Goal: Information Seeking & Learning: Learn about a topic

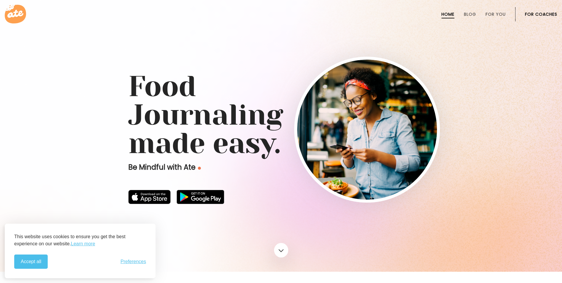
click at [175, 95] on h1 "Food Journaling made easy." at bounding box center [281, 114] width 306 height 85
click at [279, 244] on link at bounding box center [281, 250] width 16 height 16
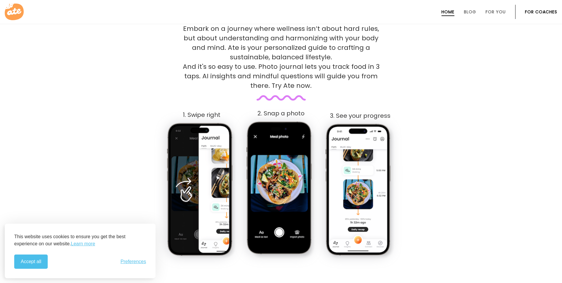
scroll to position [302, 0]
click at [210, 191] on img at bounding box center [201, 190] width 70 height 138
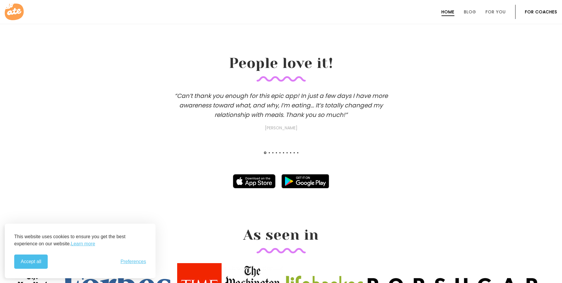
scroll to position [569, 0]
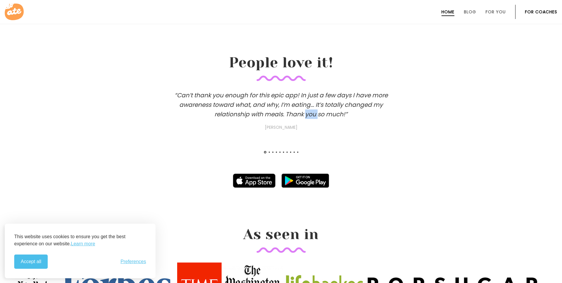
drag, startPoint x: 319, startPoint y: 116, endPoint x: 308, endPoint y: 118, distance: 11.4
click at [308, 118] on h3 "“Can’t thank you enough for this epic app! In just a few days I have more aware…" at bounding box center [281, 110] width 237 height 40
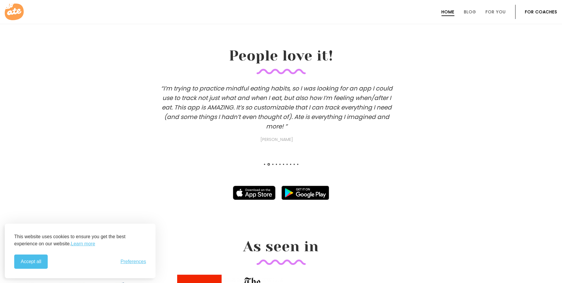
scroll to position [598, 0]
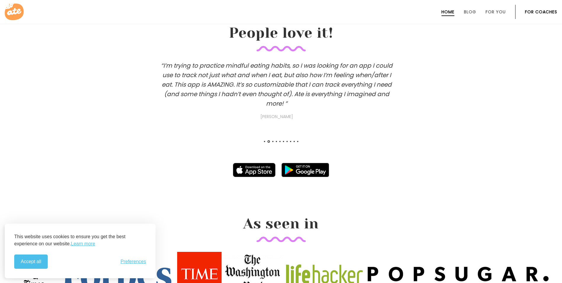
click at [314, 122] on div "“I’m trying to practice mindful eating habits, so I was looking for an app I co…" at bounding box center [277, 108] width 562 height 95
click at [358, 104] on h3 "“I absolutely love Ate! I love Ate for how customizable it is and how NOT focus…" at bounding box center [272, 90] width 237 height 59
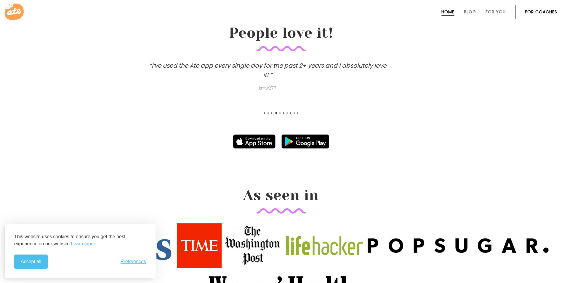
click at [318, 83] on h3 "“I’ve used the Ate app every single day for the past 2+ years and I absolutely …" at bounding box center [267, 76] width 237 height 31
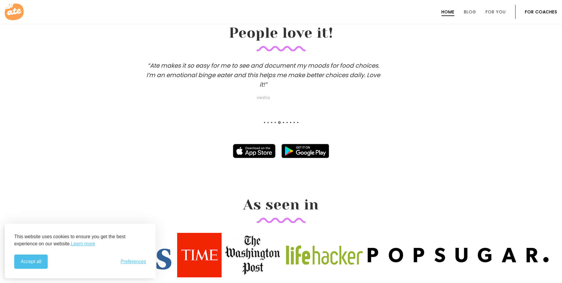
click at [316, 84] on h3 "“Ate makes it so easy for me to see and document my moods for food choices. I’m…" at bounding box center [263, 81] width 237 height 40
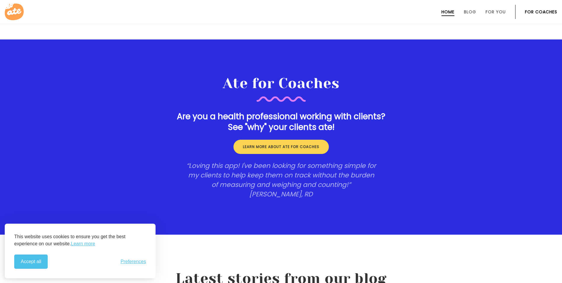
scroll to position [924, 0]
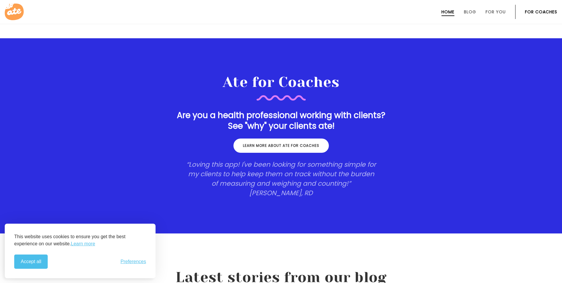
click at [285, 149] on link "Learn more about ate for coaches" at bounding box center [280, 145] width 95 height 14
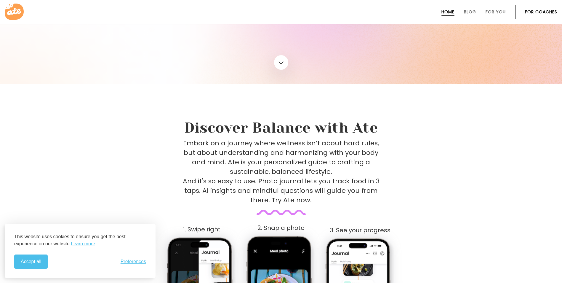
scroll to position [95, 0]
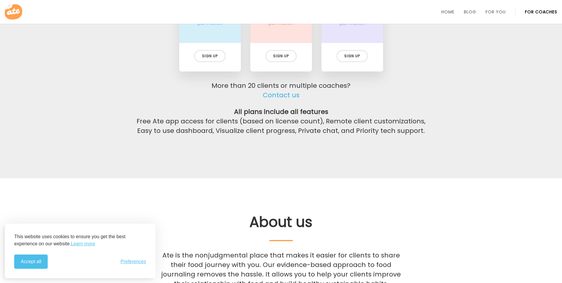
scroll to position [1349, 0]
